Goal: Information Seeking & Learning: Find specific fact

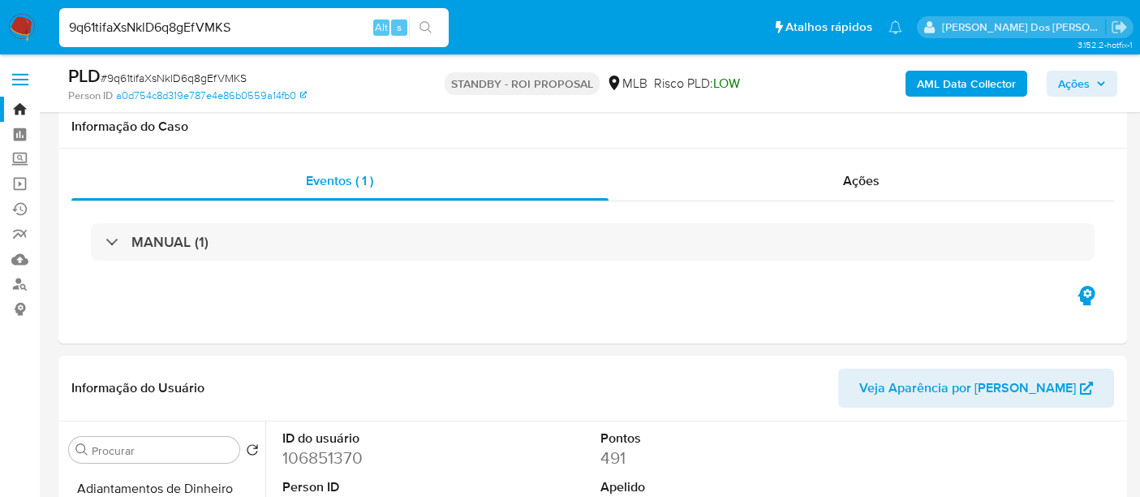
select select "10"
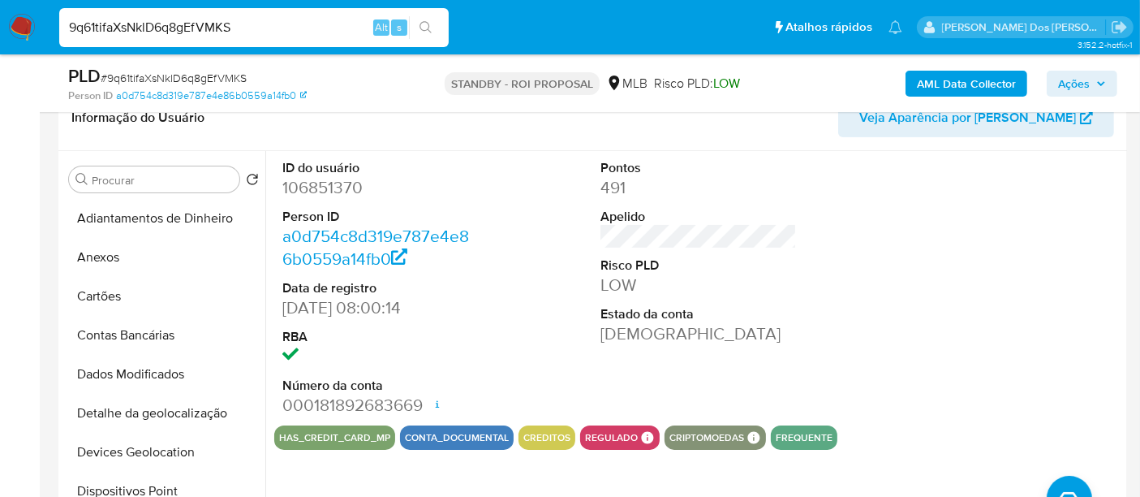
scroll to position [505, 0]
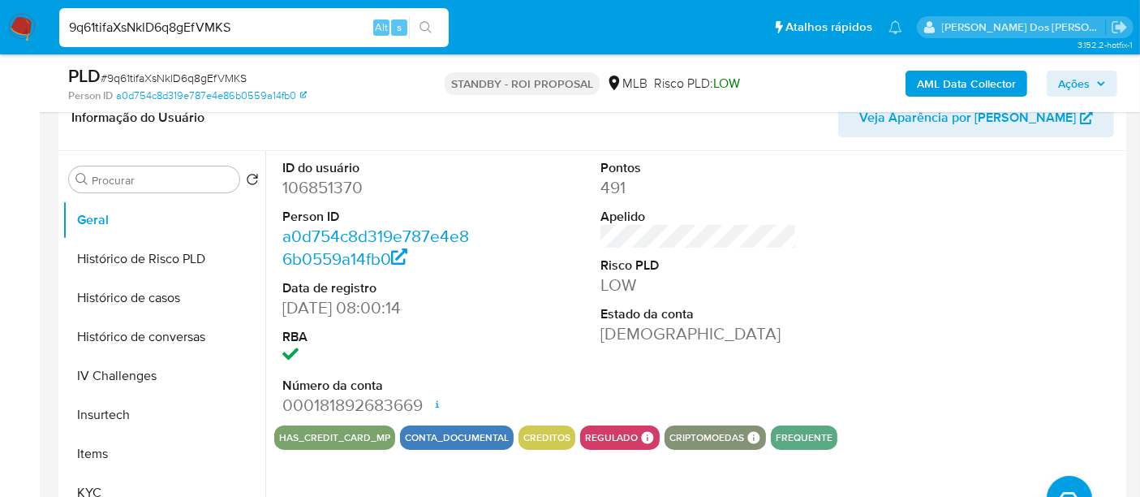
click at [198, 21] on input "9q61tifaXsNklD6q8gEfVMKS" at bounding box center [254, 27] width 390 height 21
paste input "Sx000rKAfVfEL8Yz9WluYFvB"
type input "Sx000rKAfVfEL8Yz9WluYFvB"
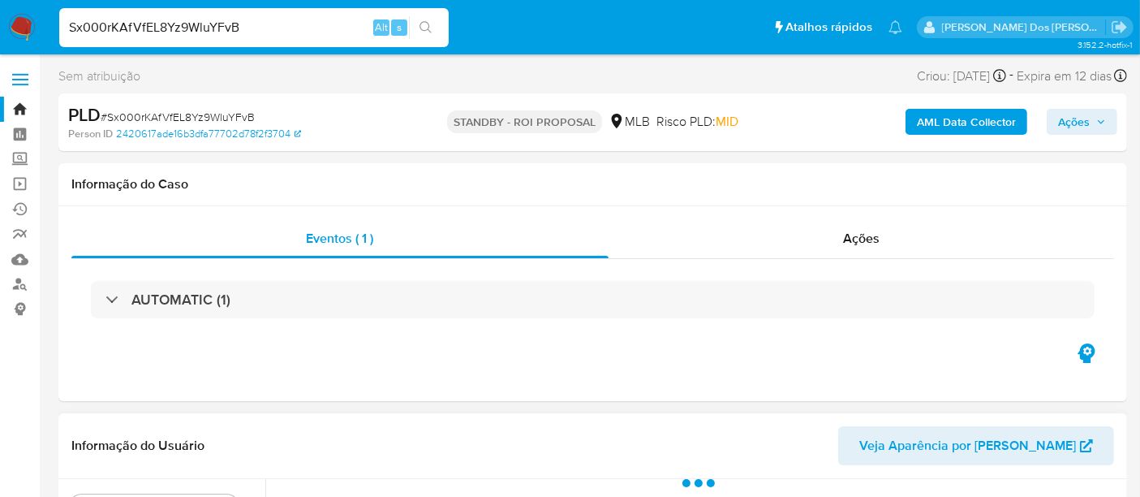
scroll to position [270, 0]
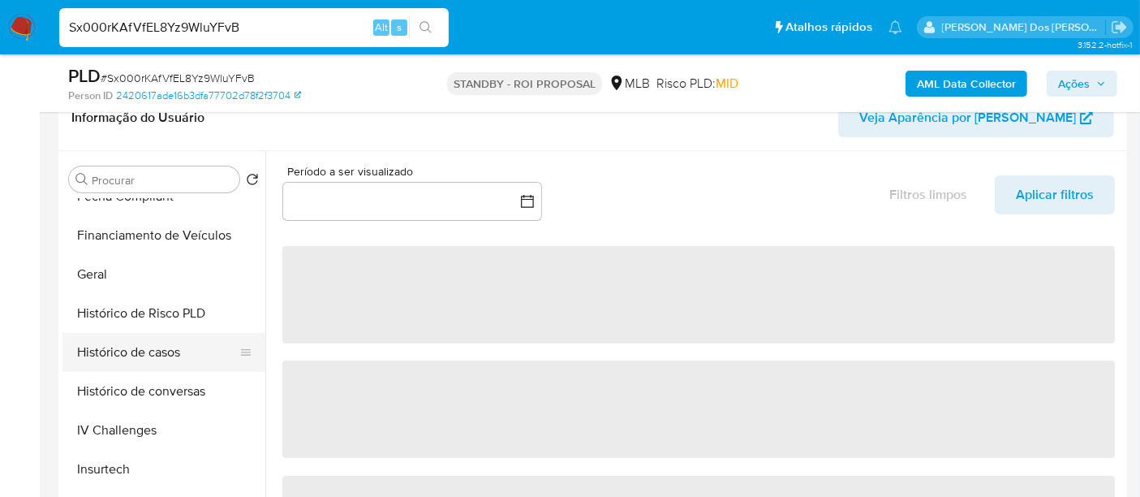
select select "10"
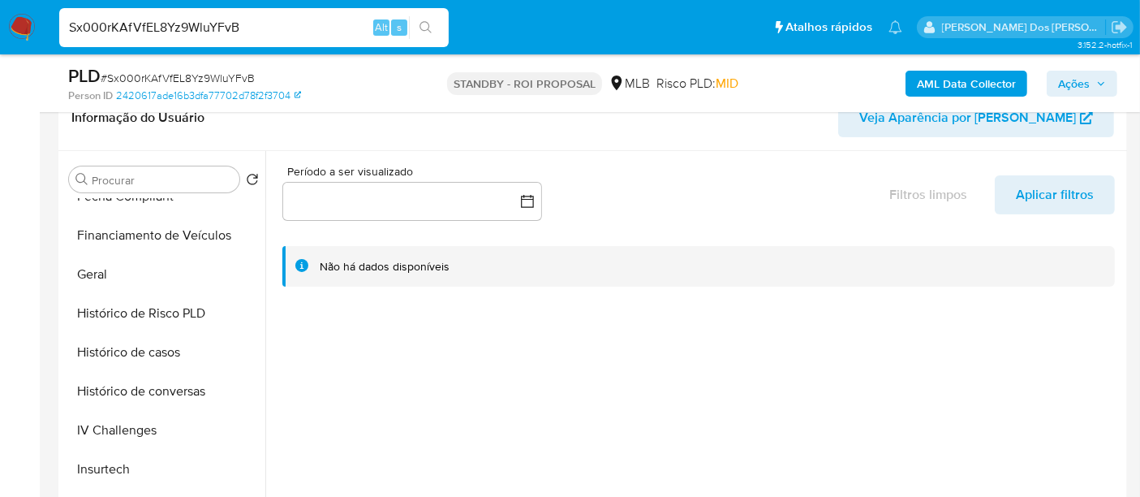
scroll to position [685, 0]
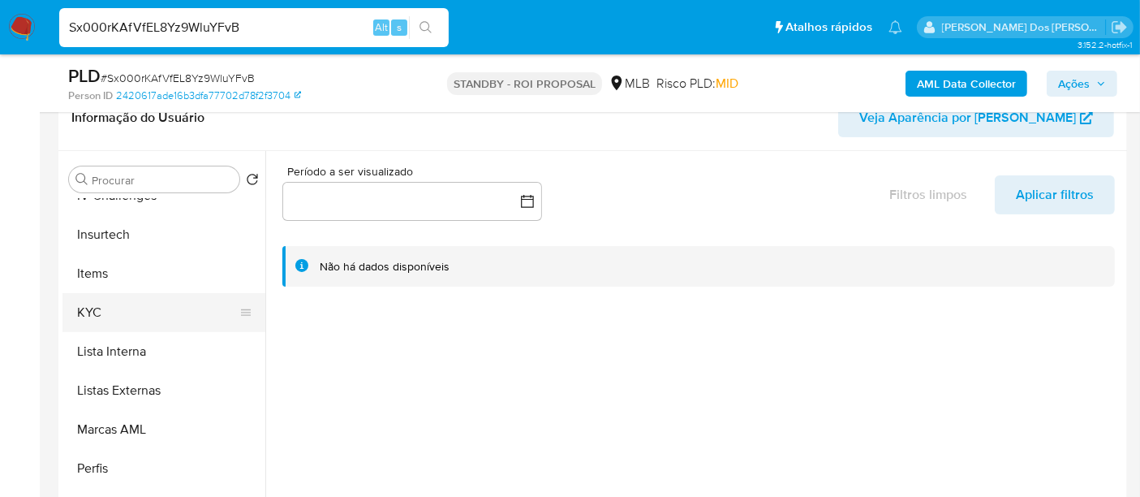
click at [87, 306] on button "KYC" at bounding box center [158, 312] width 190 height 39
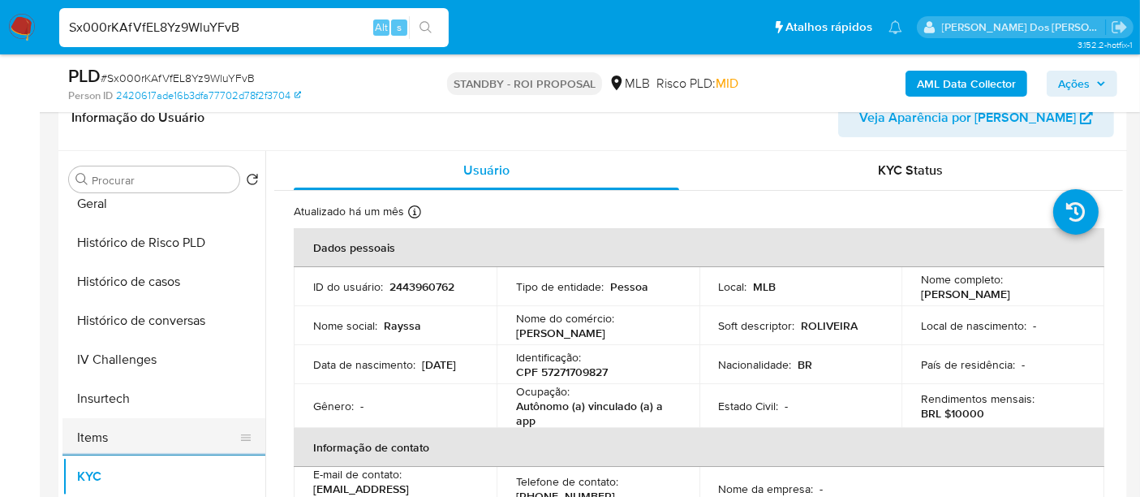
scroll to position [505, 0]
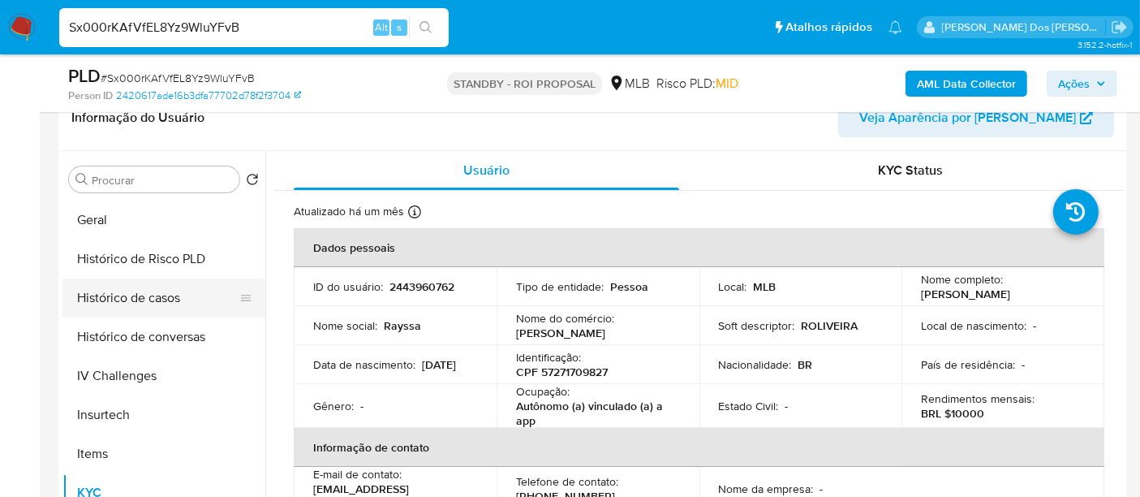
click at [164, 309] on button "Histórico de casos" at bounding box center [158, 297] width 190 height 39
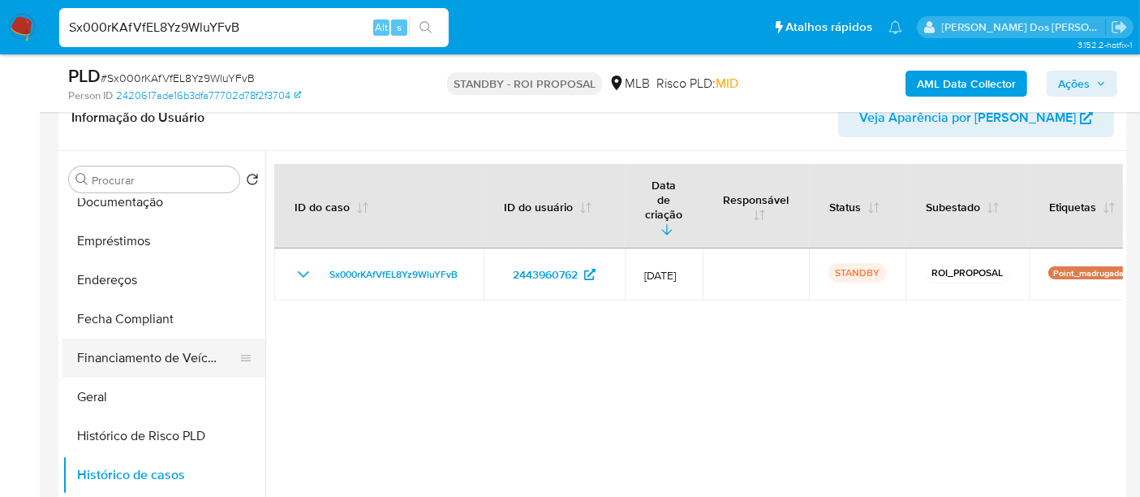
scroll to position [325, 0]
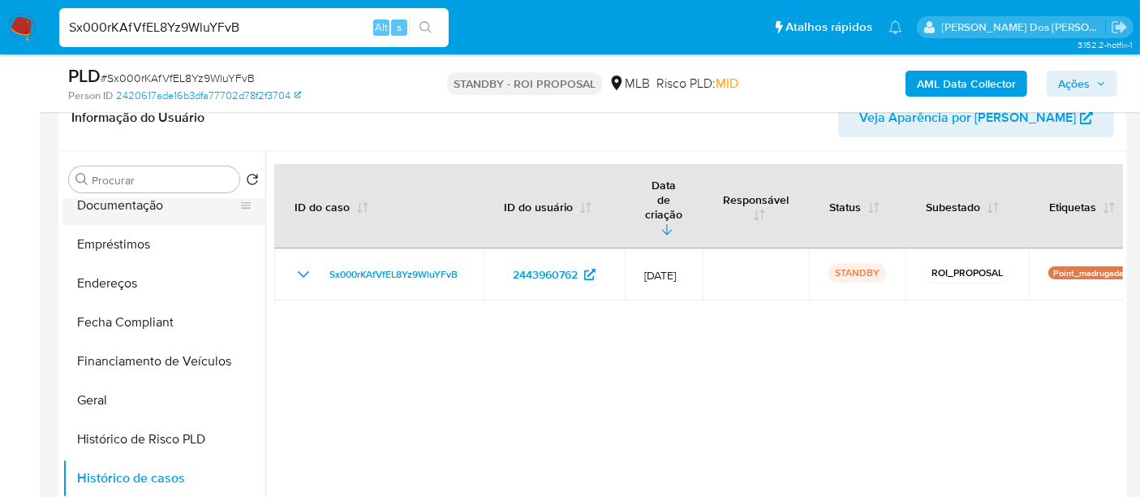
click at [122, 214] on button "Documentação" at bounding box center [158, 205] width 190 height 39
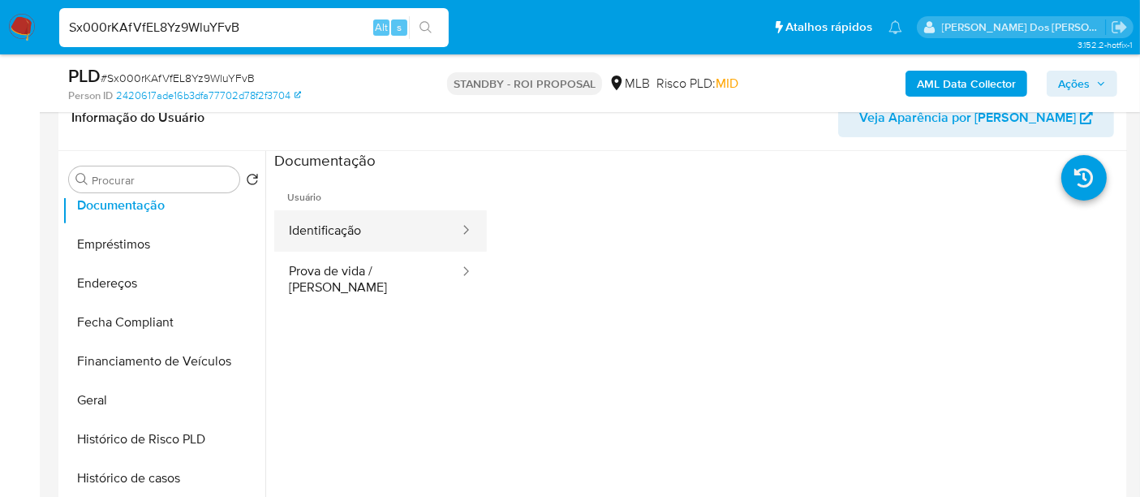
click at [334, 231] on button "Identificação" at bounding box center [367, 230] width 187 height 41
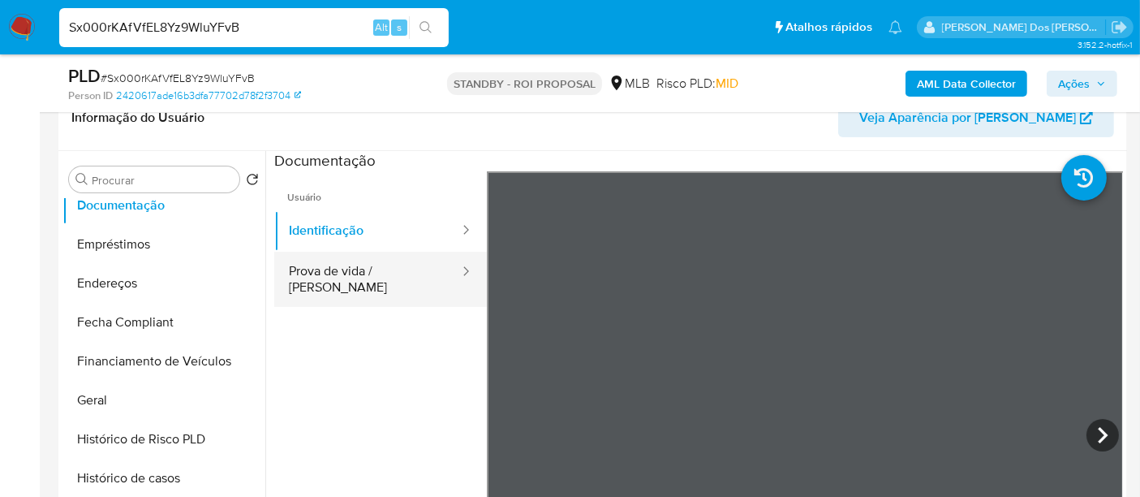
click at [359, 271] on button "Prova de vida / [PERSON_NAME]" at bounding box center [367, 279] width 187 height 55
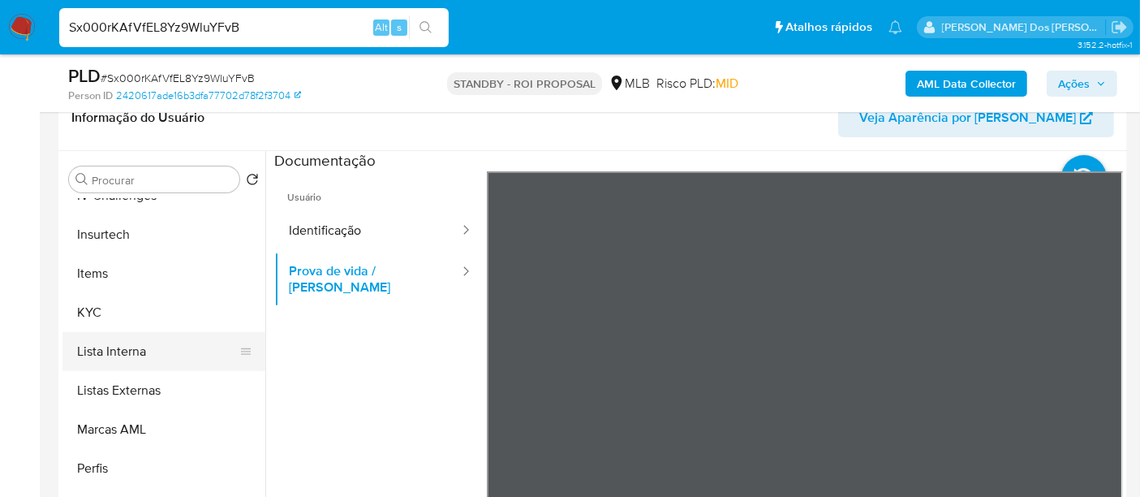
scroll to position [541, 0]
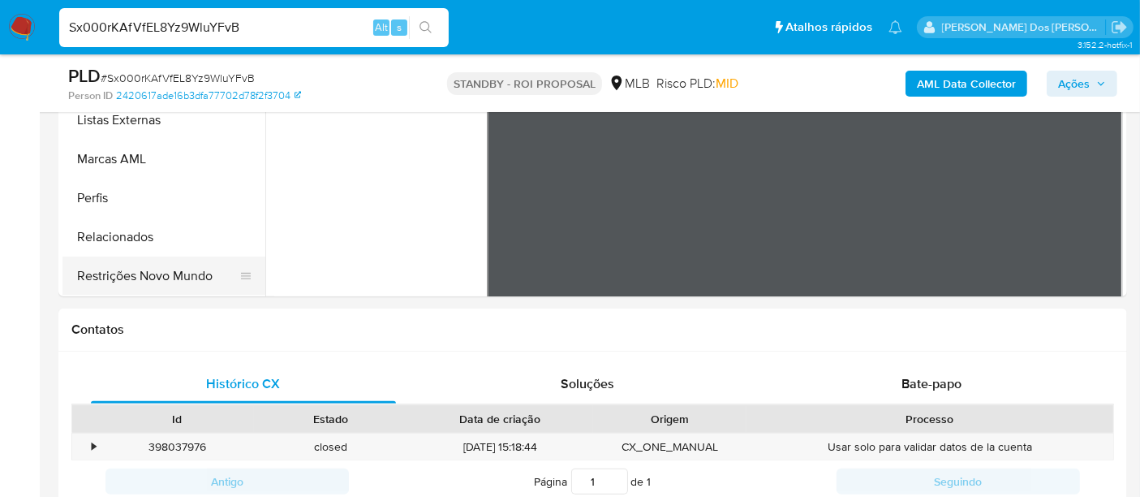
click at [183, 277] on button "Restrições Novo Mundo" at bounding box center [158, 275] width 190 height 39
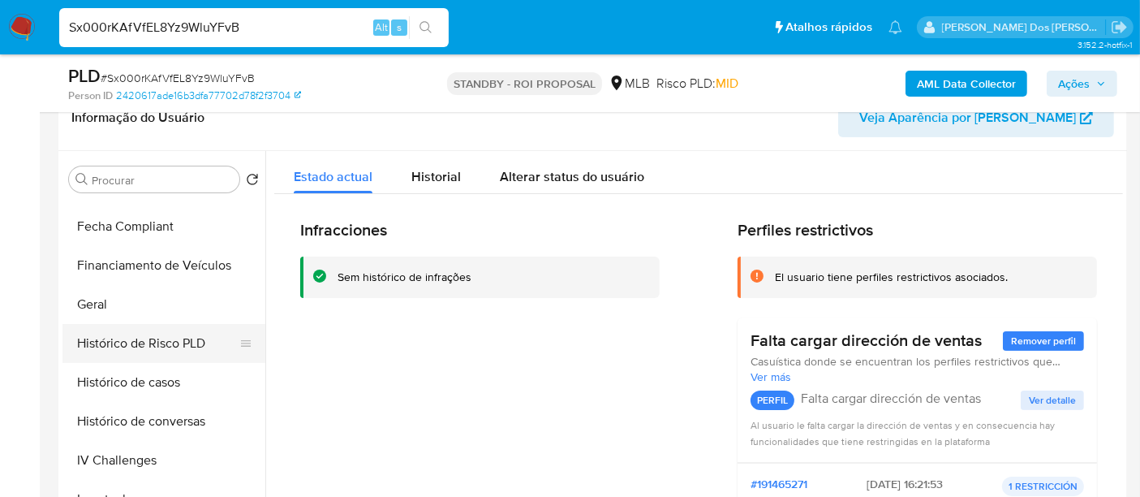
scroll to position [415, 0]
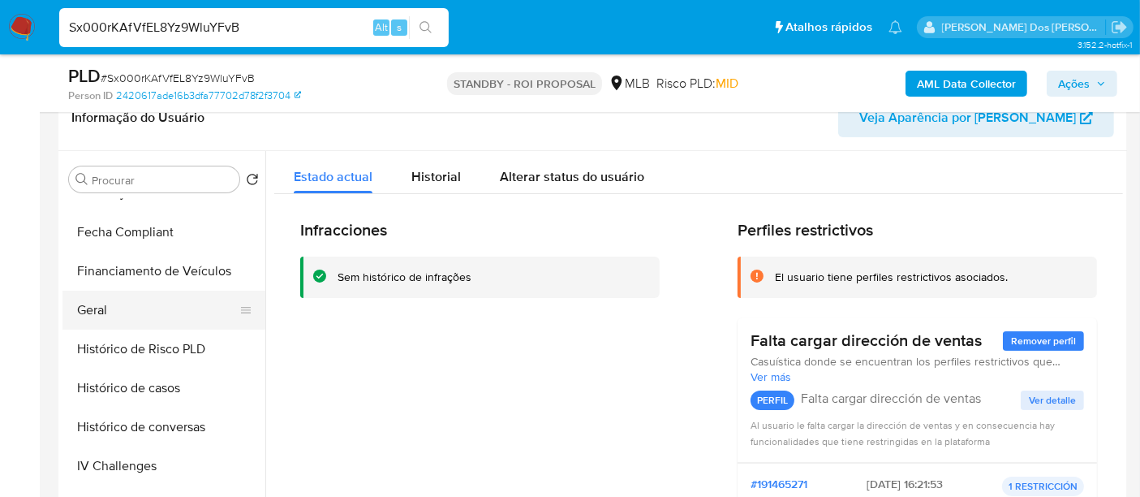
click at [102, 312] on button "Geral" at bounding box center [158, 310] width 190 height 39
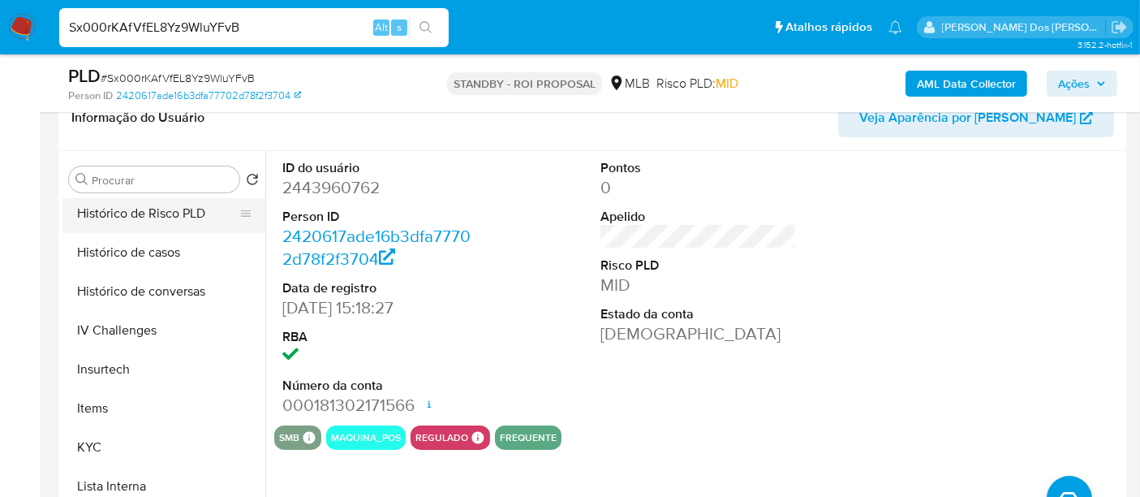
scroll to position [685, 0]
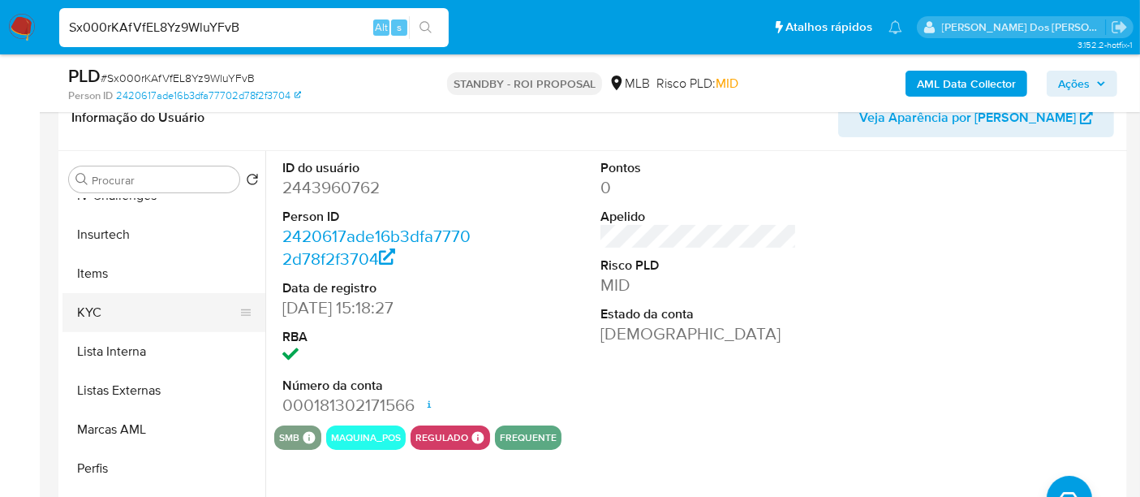
click at [96, 310] on button "KYC" at bounding box center [158, 312] width 190 height 39
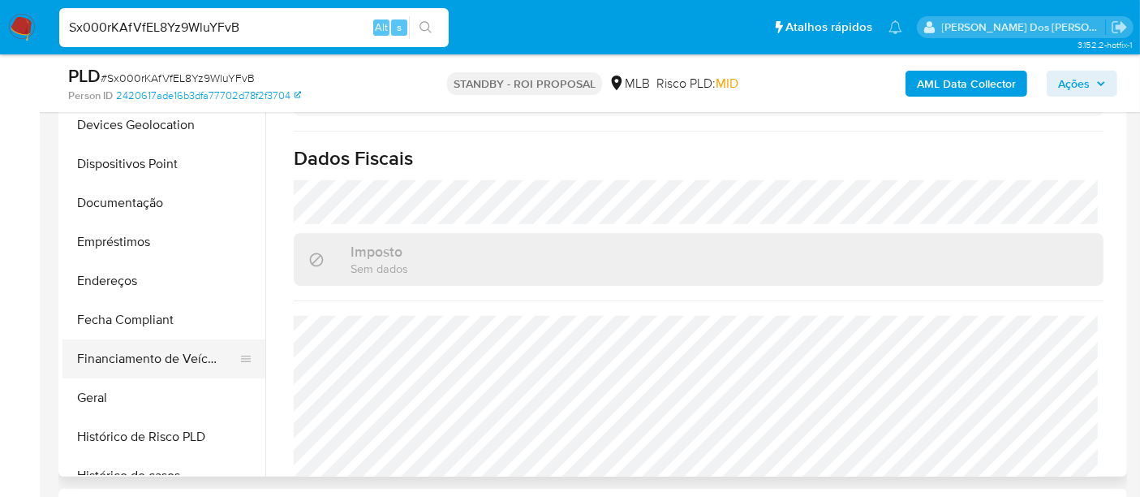
scroll to position [234, 0]
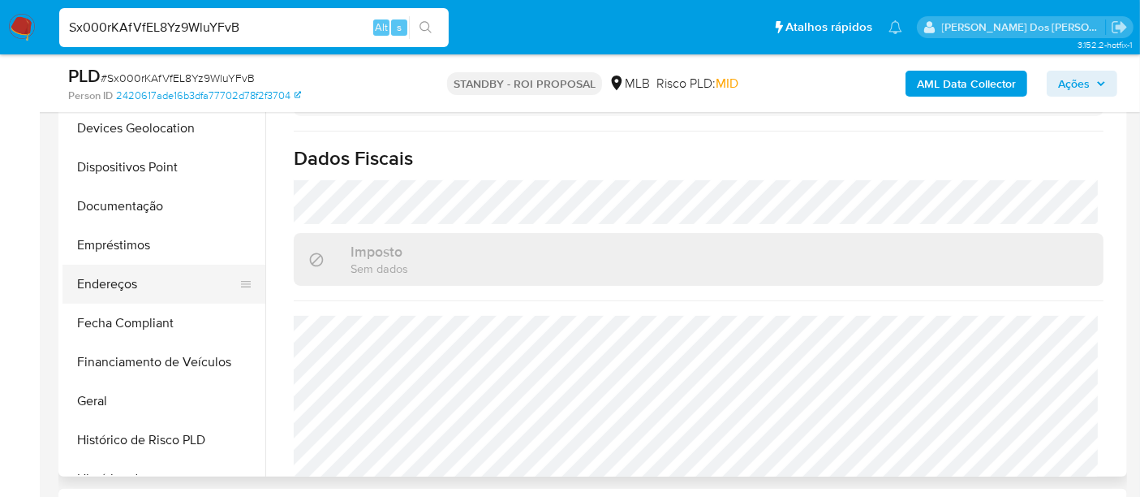
click at [116, 279] on button "Endereços" at bounding box center [158, 284] width 190 height 39
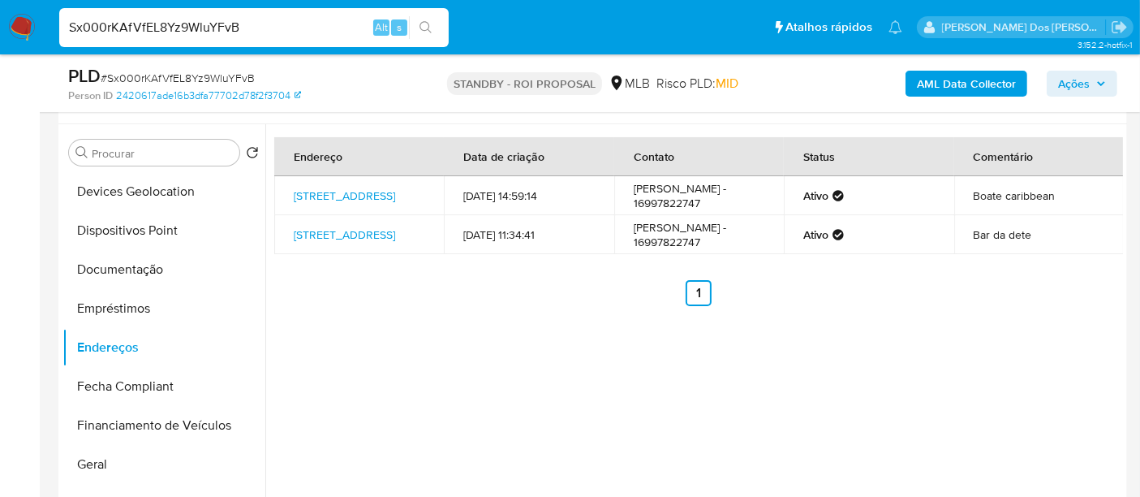
scroll to position [270, 0]
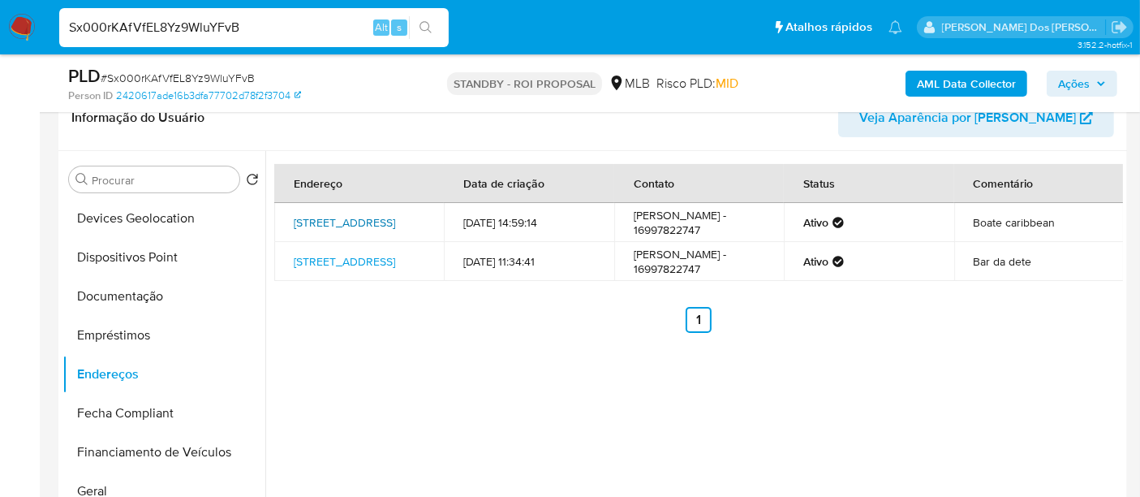
click at [330, 222] on link "[STREET_ADDRESS]" at bounding box center [344, 222] width 101 height 16
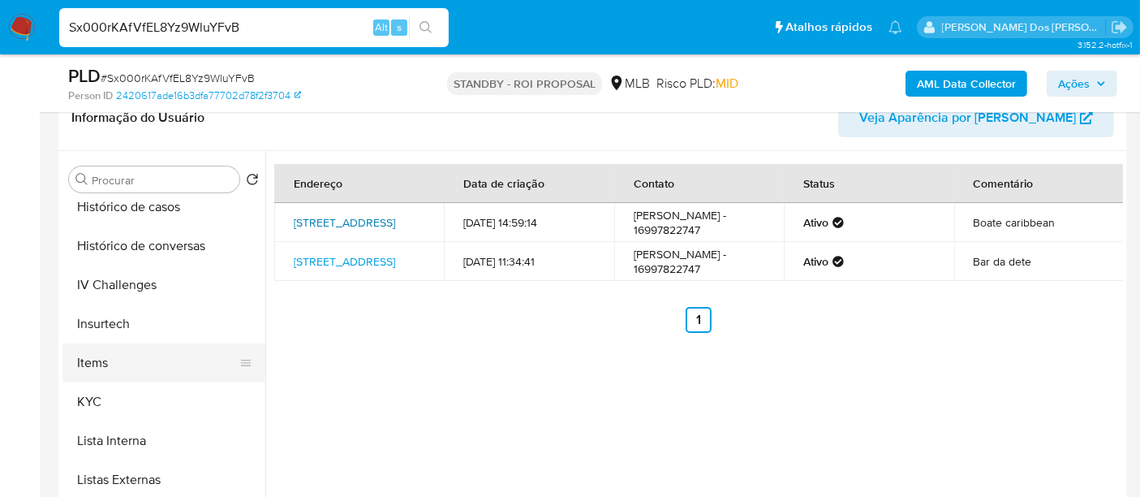
scroll to position [685, 0]
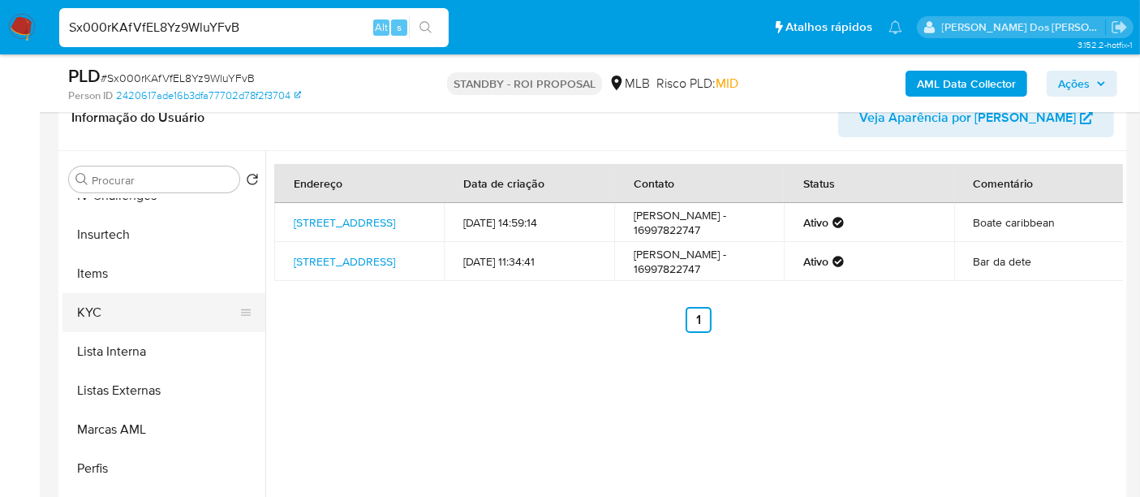
click at [96, 308] on button "KYC" at bounding box center [158, 312] width 190 height 39
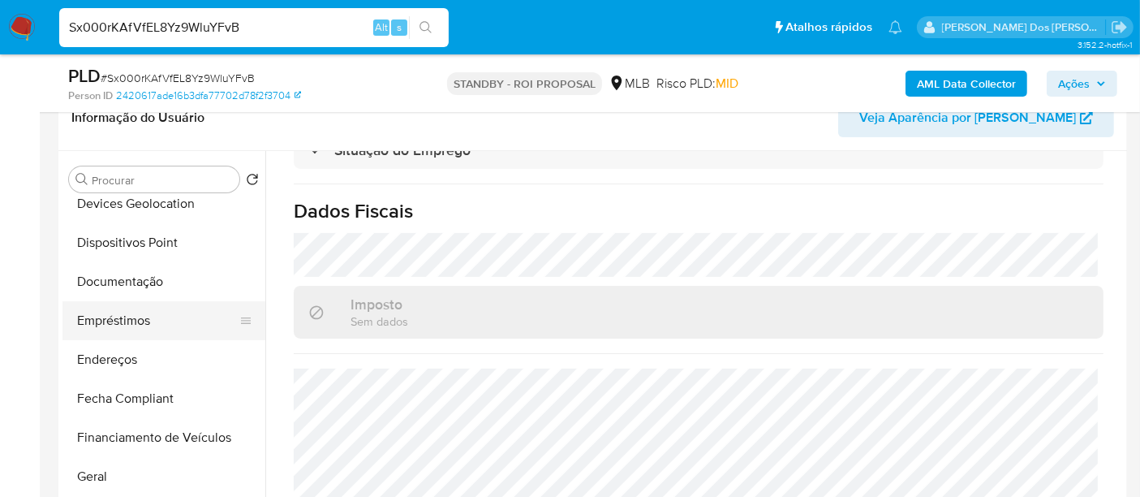
scroll to position [234, 0]
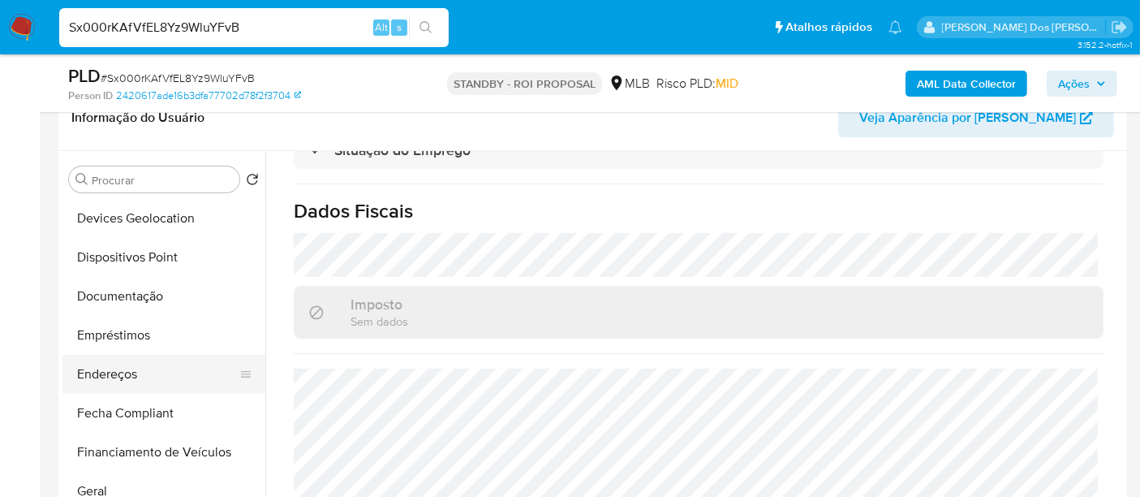
click at [109, 364] on button "Endereços" at bounding box center [158, 374] width 190 height 39
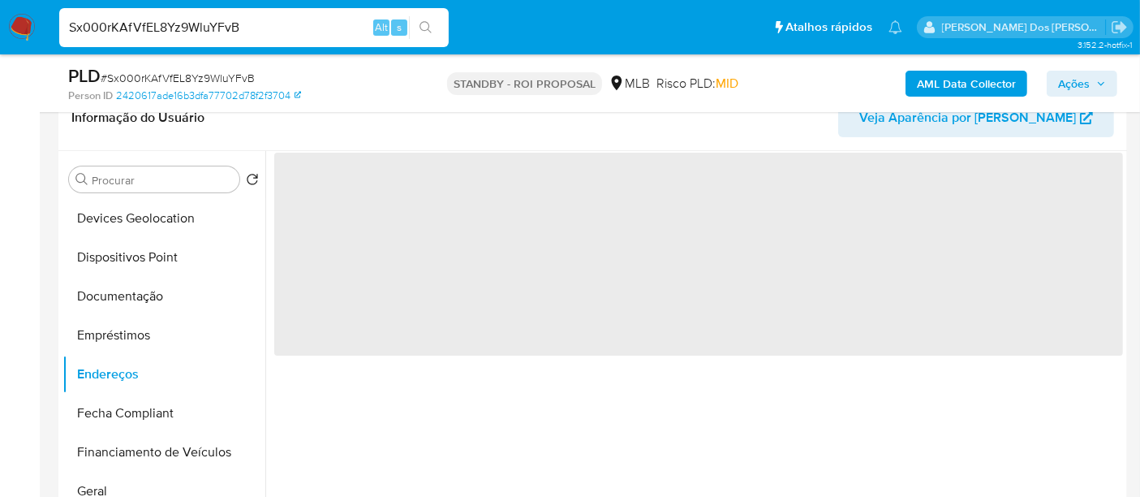
scroll to position [0, 0]
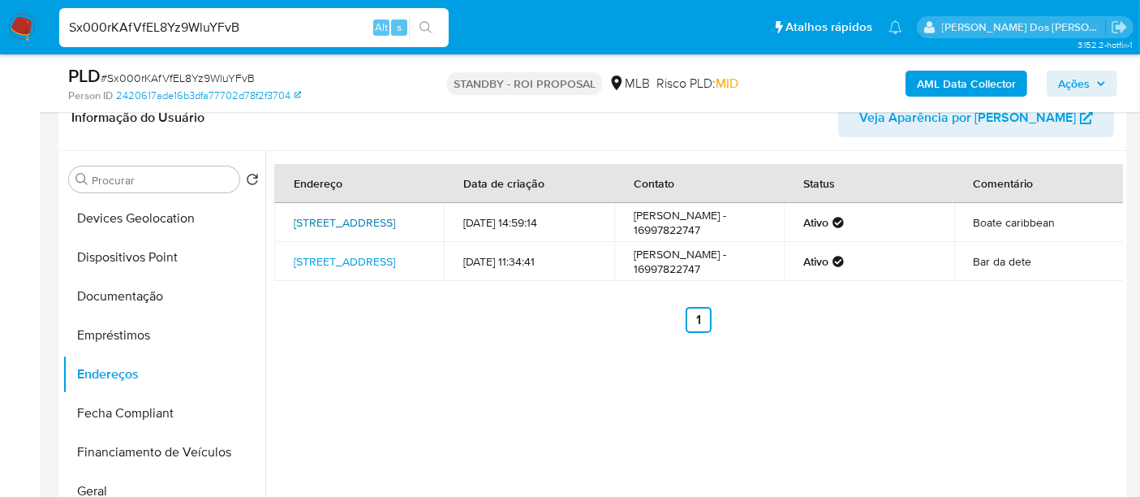
drag, startPoint x: 281, startPoint y: 210, endPoint x: 347, endPoint y: 218, distance: 67.1
click at [347, 218] on td "[STREET_ADDRESS]" at bounding box center [359, 222] width 170 height 39
copy link "[STREET_ADDRESS]"
click at [995, 231] on td "Boate caribbean" at bounding box center [1040, 222] width 170 height 39
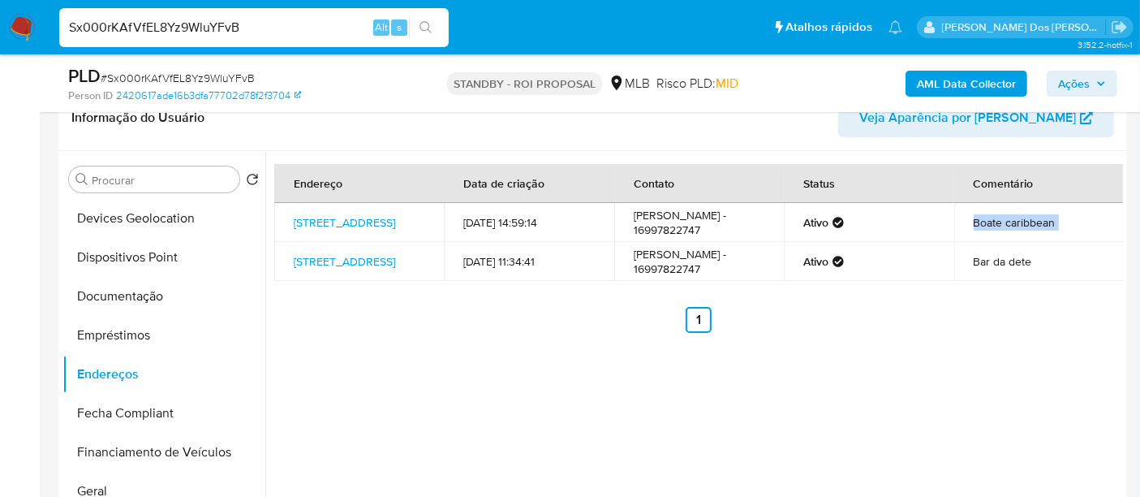
click at [995, 231] on td "Boate caribbean" at bounding box center [1040, 222] width 170 height 39
copy tbody "Boate caribbean"
